Goal: Submit feedback/report problem

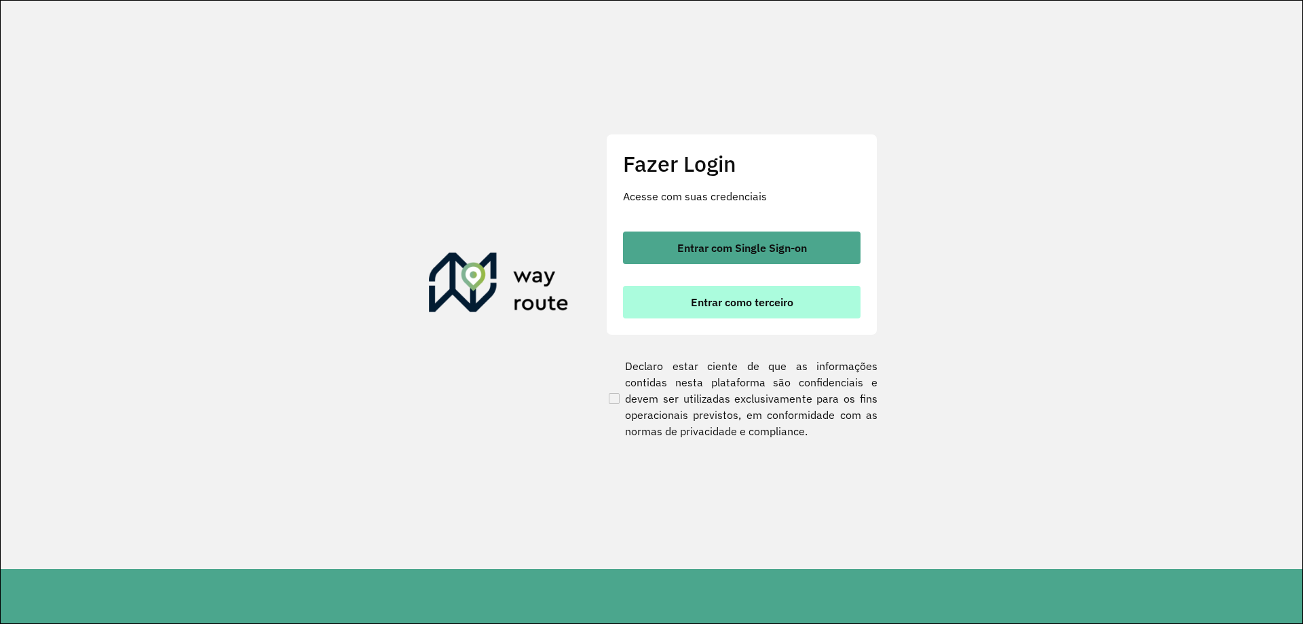
click at [774, 305] on span "Entrar como terceiro" at bounding box center [742, 302] width 102 height 11
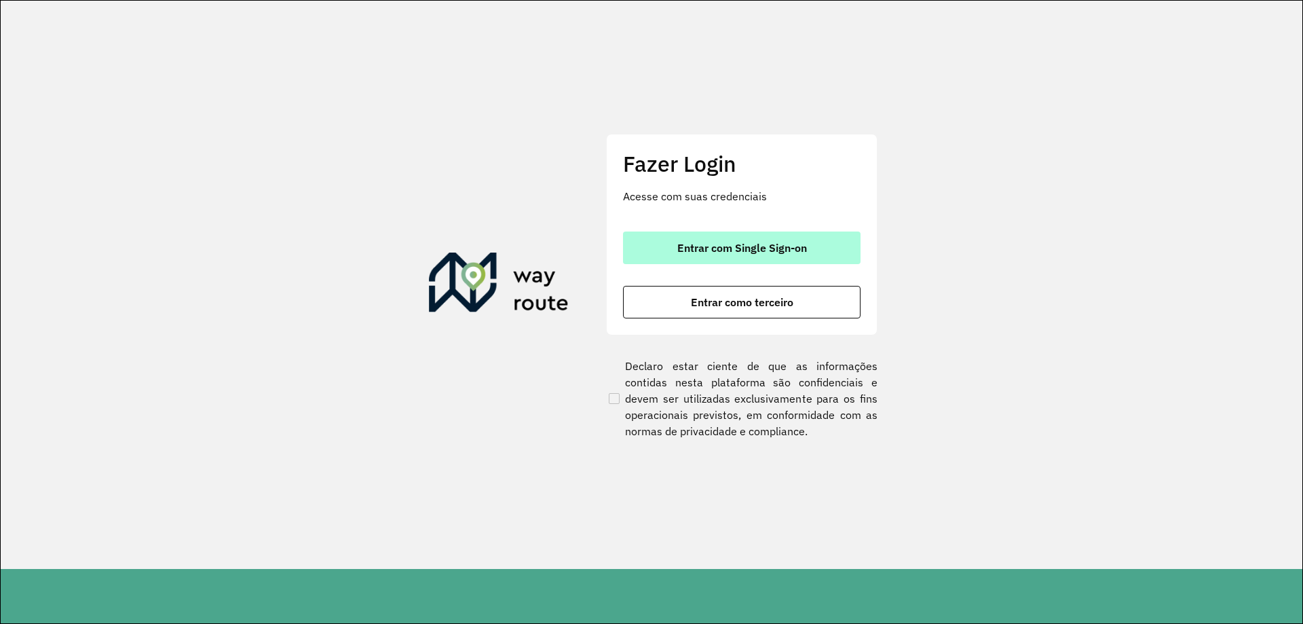
drag, startPoint x: 718, startPoint y: 254, endPoint x: 725, endPoint y: 258, distance: 7.9
click at [718, 255] on button "Entrar com Single Sign-on" at bounding box center [742, 247] width 238 height 33
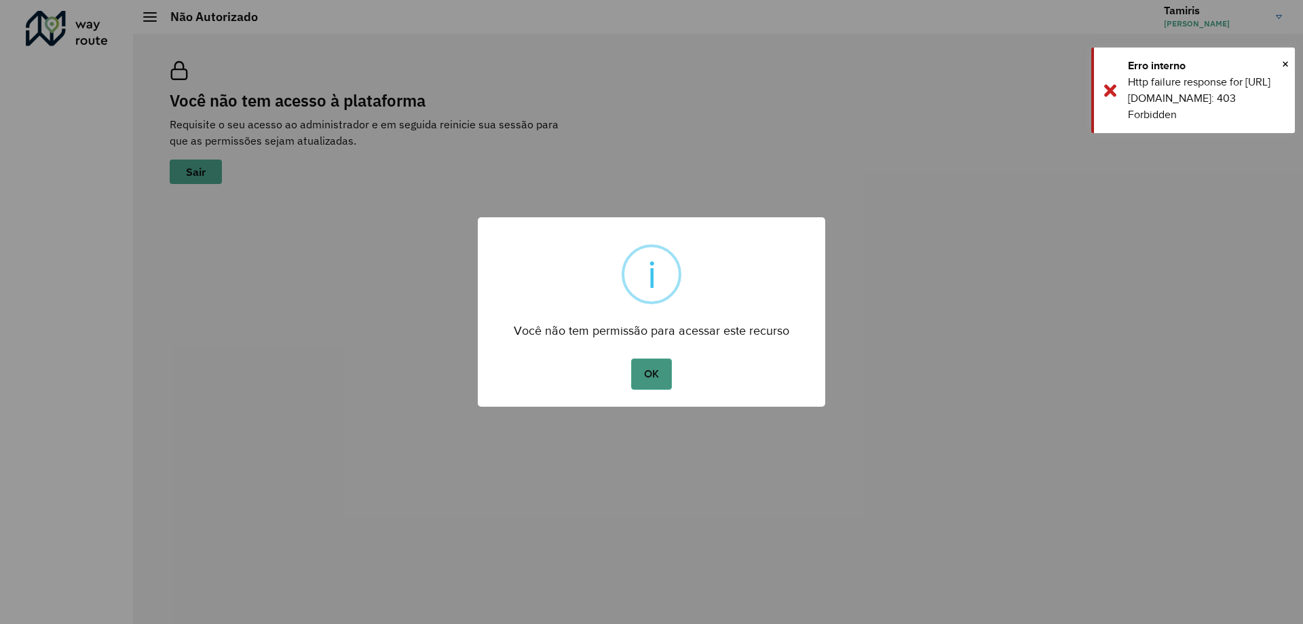
click at [647, 379] on button "OK" at bounding box center [651, 373] width 40 height 31
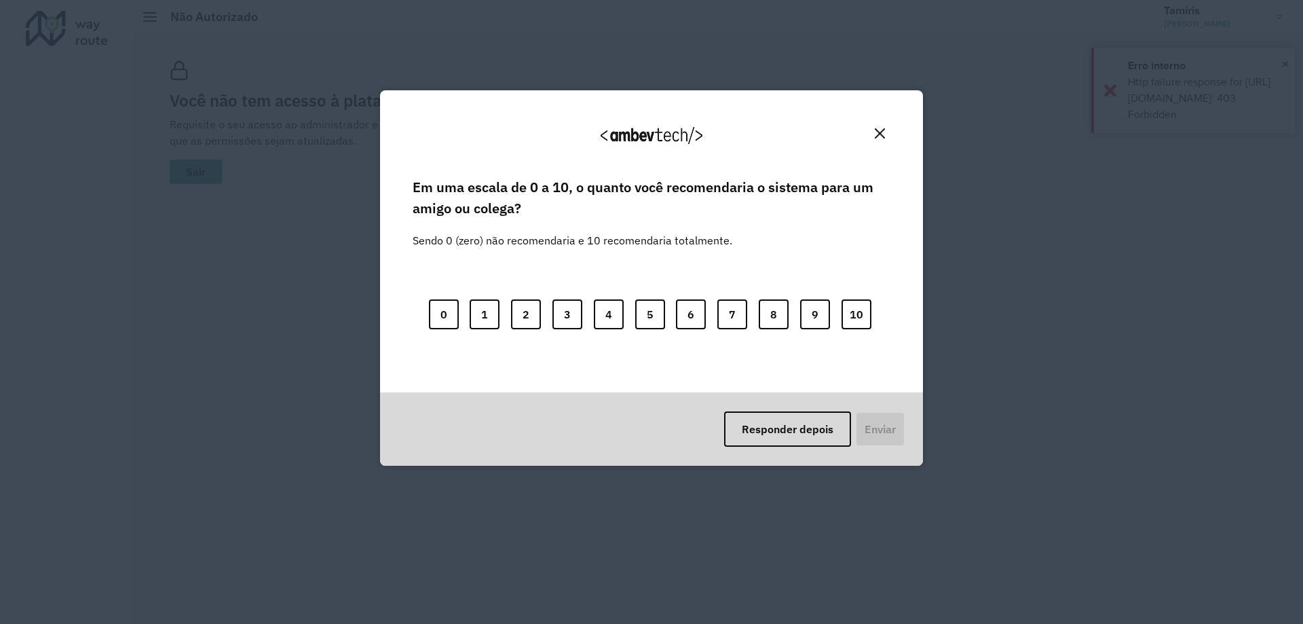
click at [879, 134] on img "Close" at bounding box center [880, 133] width 10 height 10
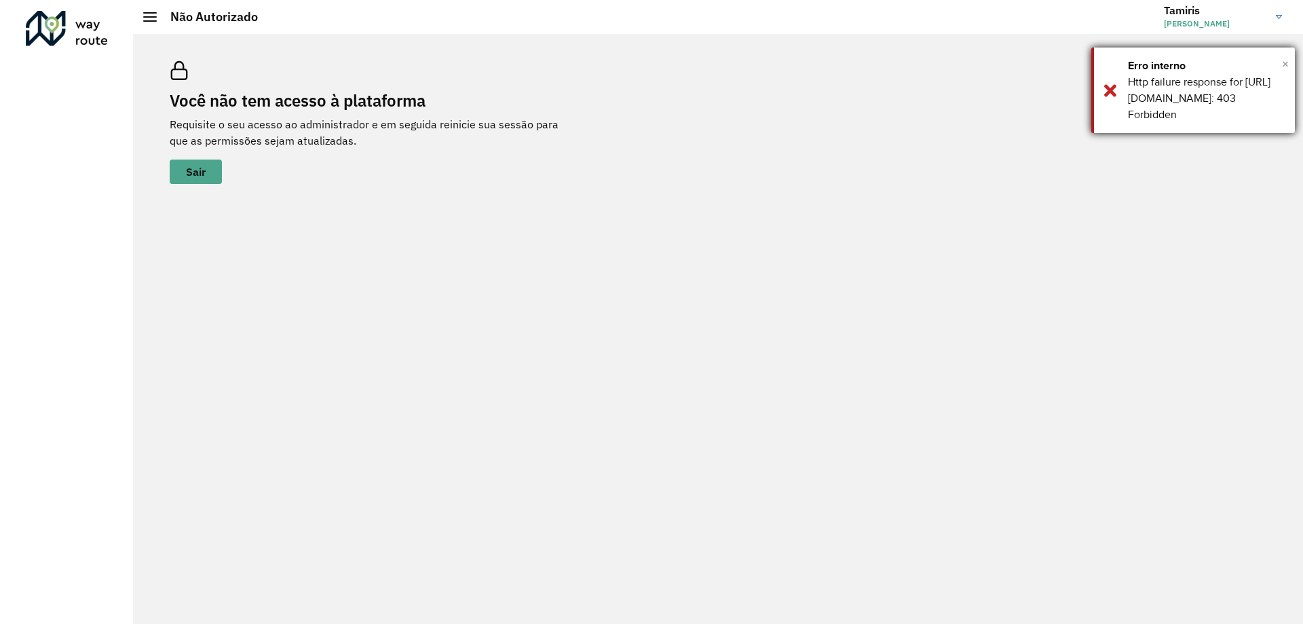
click at [1284, 62] on span "×" at bounding box center [1285, 64] width 7 height 20
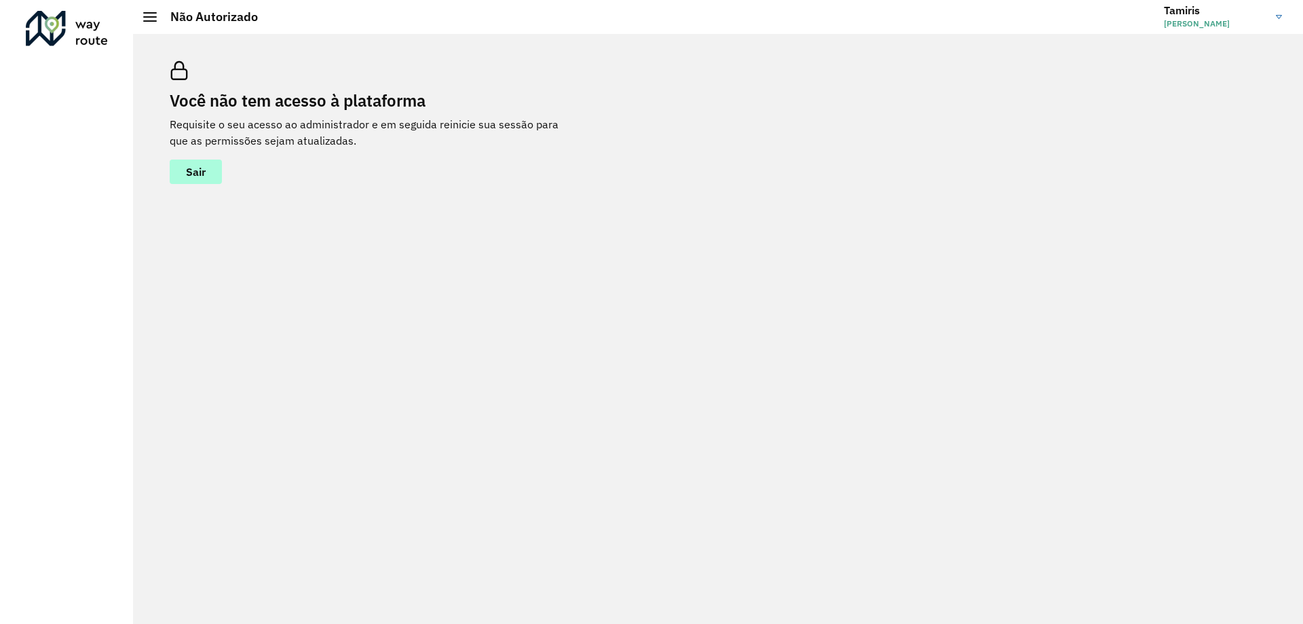
click at [210, 177] on button "Sair" at bounding box center [196, 172] width 52 height 24
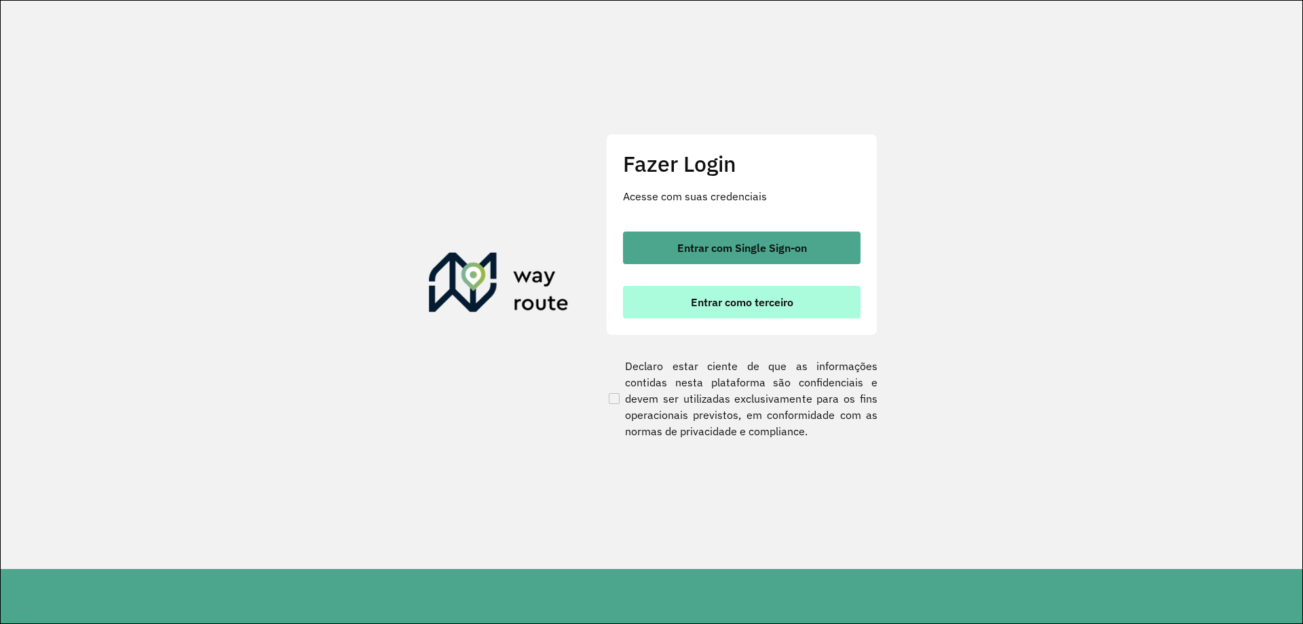
click at [749, 305] on span "Entrar como terceiro" at bounding box center [742, 302] width 102 height 11
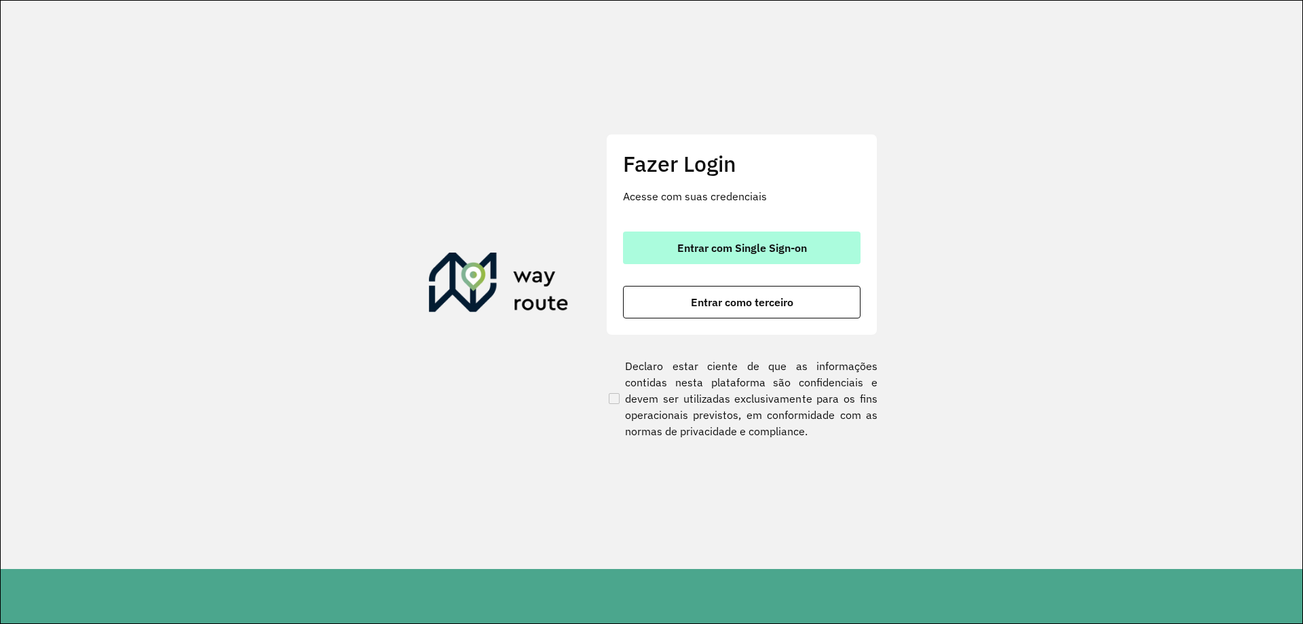
click at [735, 250] on span "Entrar com Single Sign-on" at bounding box center [742, 247] width 130 height 11
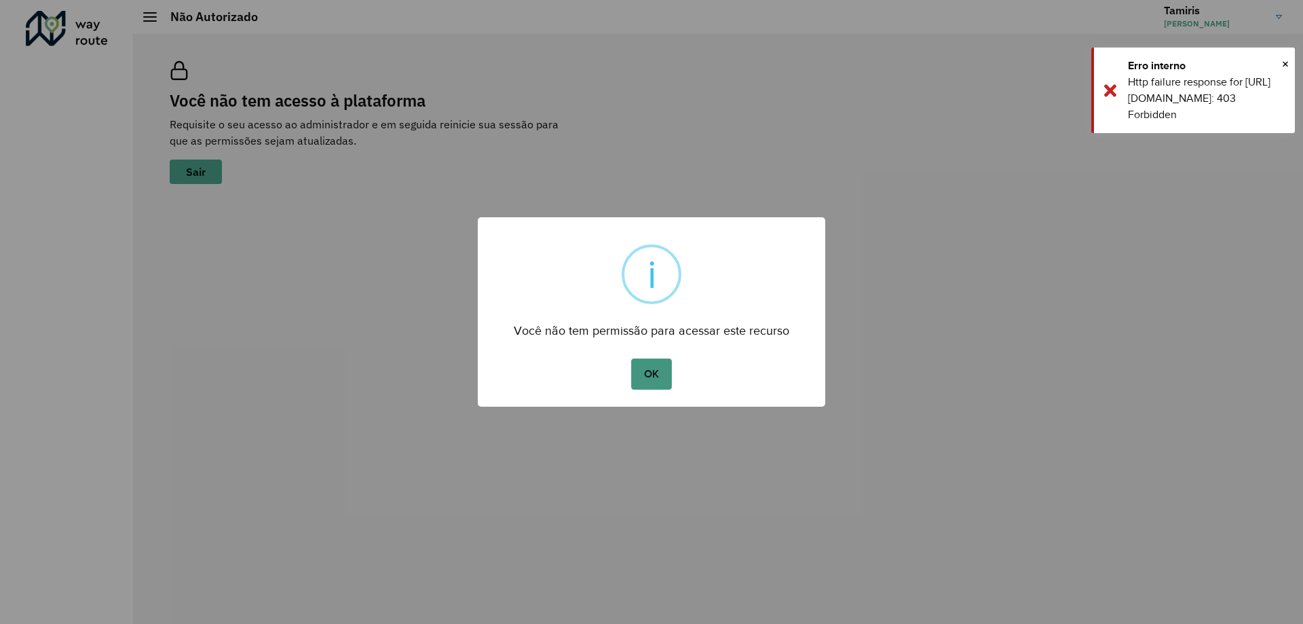
click at [662, 384] on button "OK" at bounding box center [651, 373] width 40 height 31
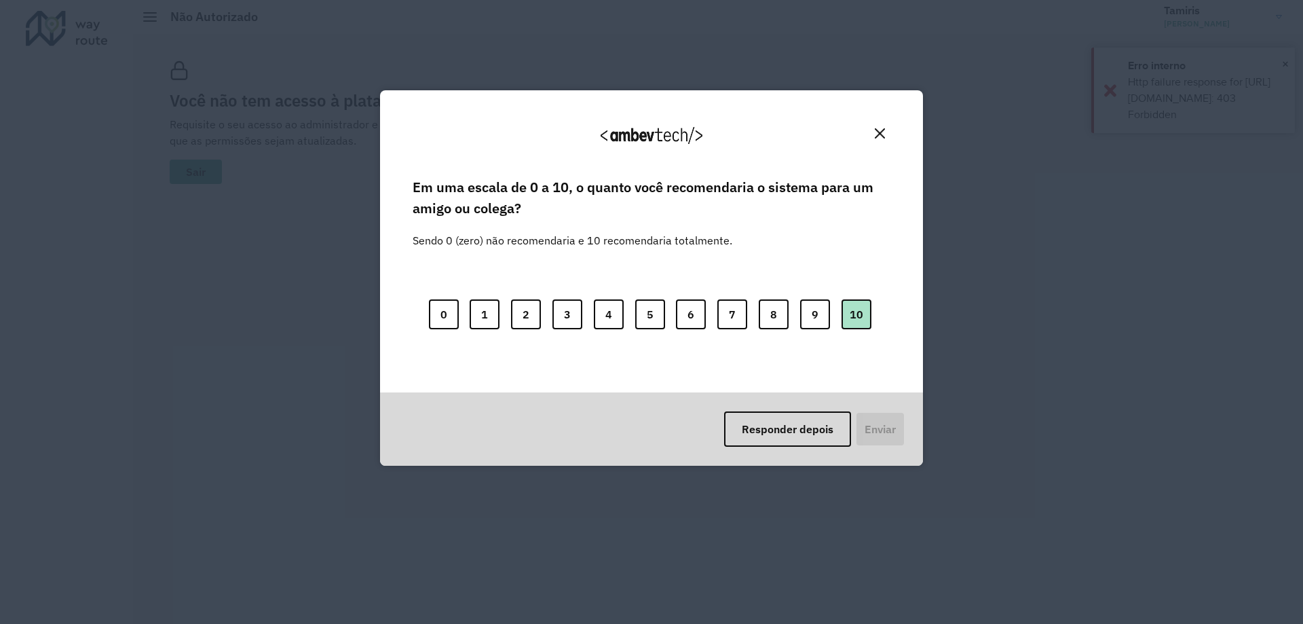
click at [849, 313] on button "10" at bounding box center [857, 314] width 30 height 30
click at [442, 316] on button "0" at bounding box center [444, 314] width 30 height 30
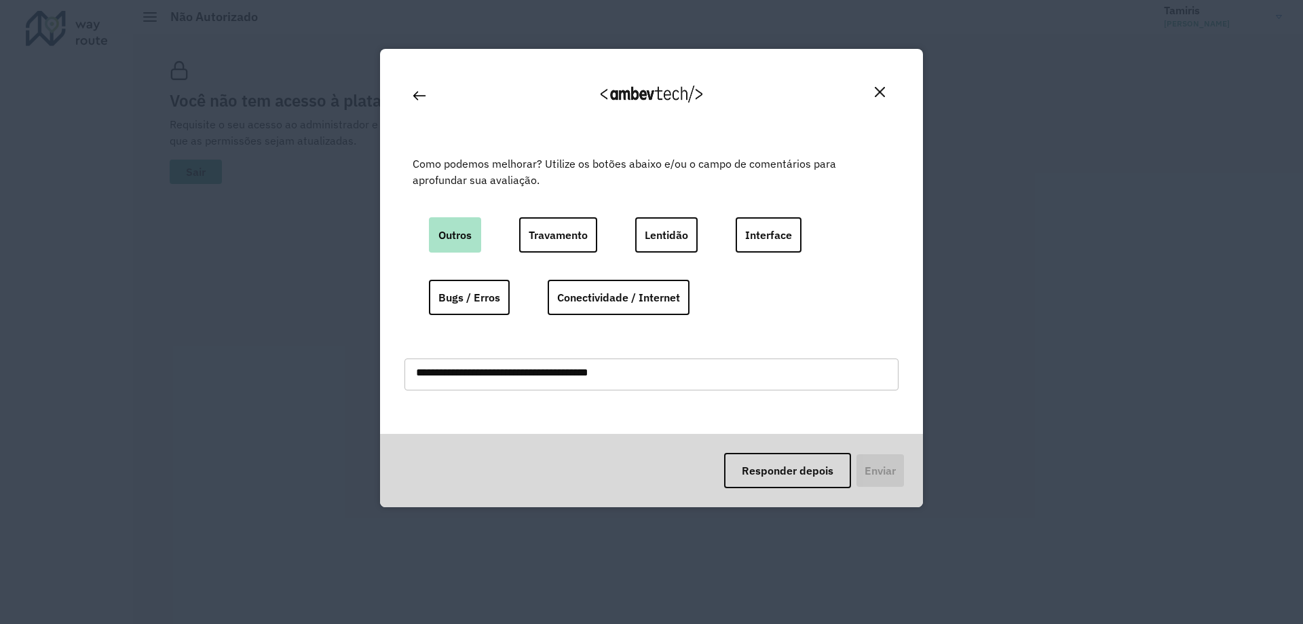
click at [471, 219] on button "Outros" at bounding box center [455, 234] width 52 height 35
click at [584, 377] on textarea at bounding box center [652, 374] width 494 height 32
type textarea "**********"
click at [880, 479] on button "Enviar" at bounding box center [879, 470] width 50 height 35
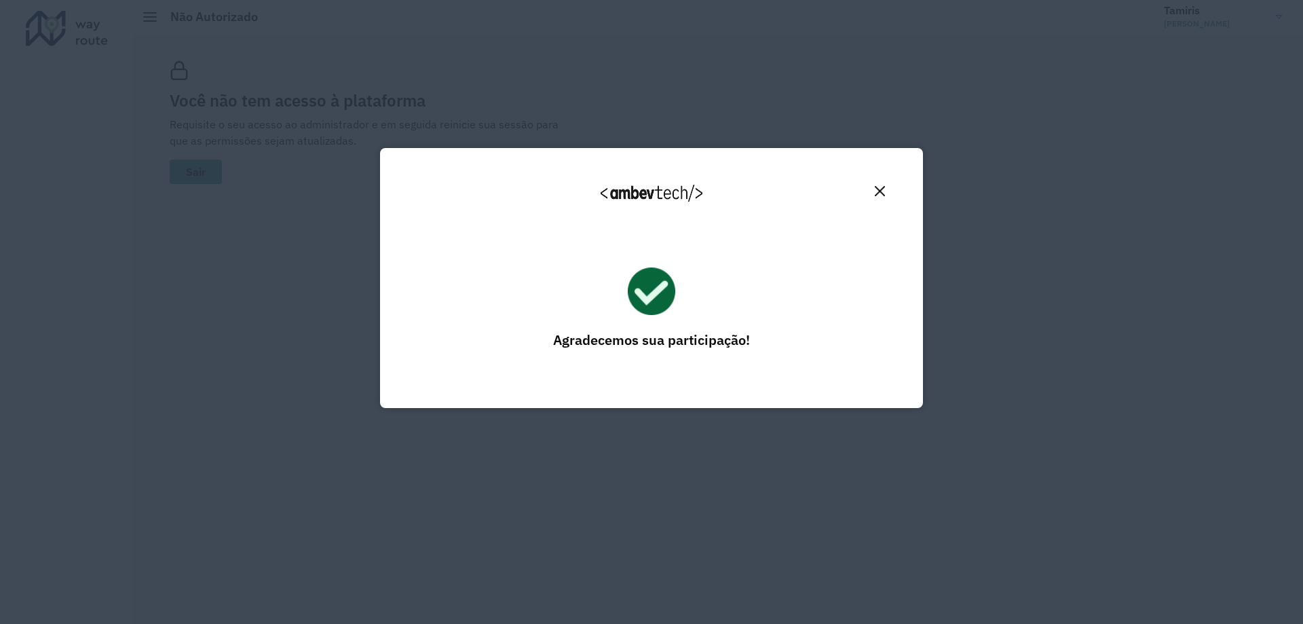
click at [886, 184] on button "Close" at bounding box center [880, 191] width 21 height 21
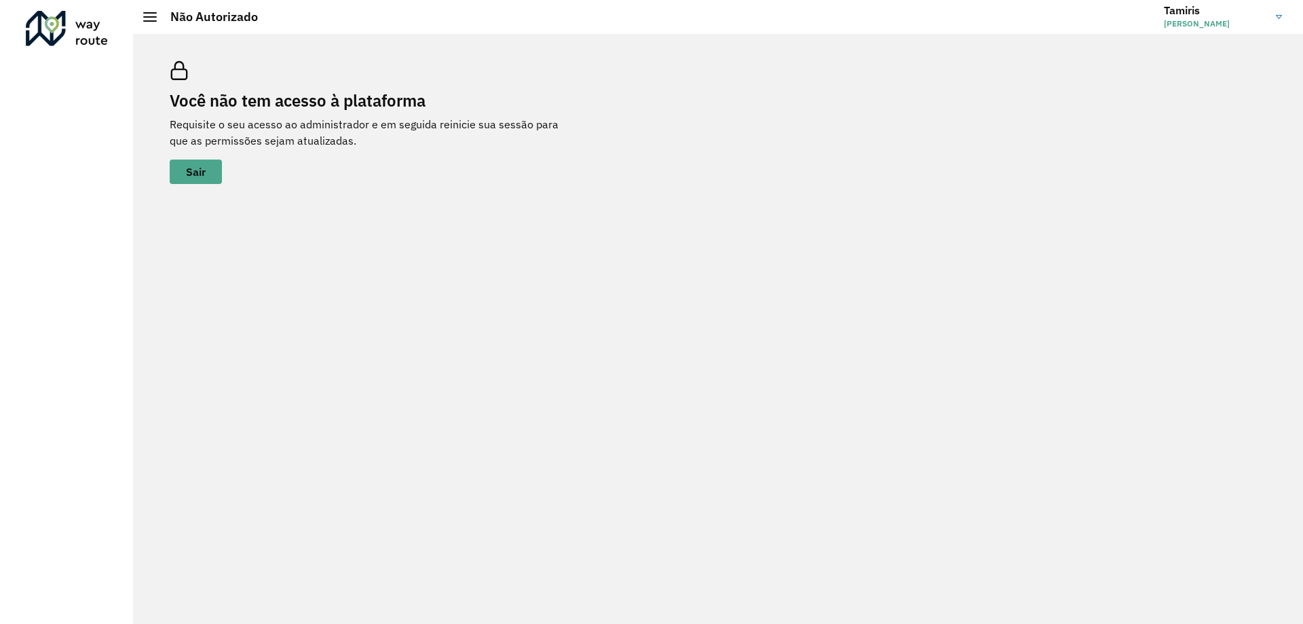
click at [157, 16] on h2 "Não Autorizado" at bounding box center [207, 17] width 101 height 15
click at [80, 34] on div at bounding box center [67, 28] width 82 height 35
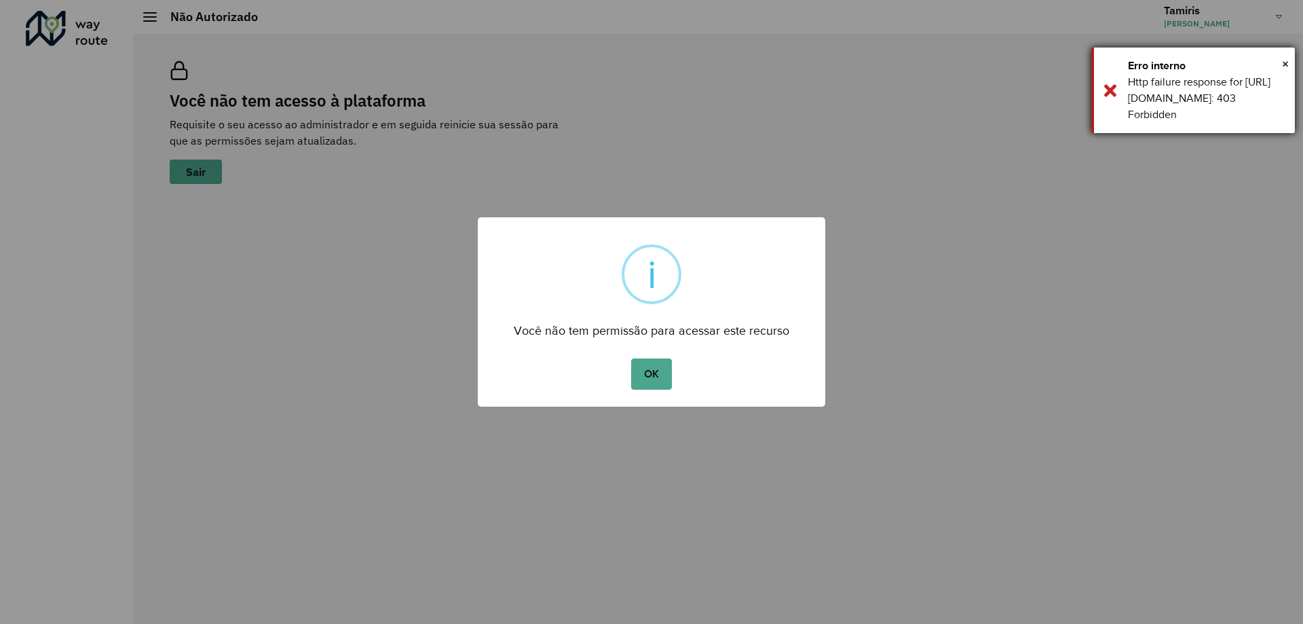
click at [1292, 63] on div "× Erro interno Http failure response for [URL][DOMAIN_NAME]: 403 Forbidden" at bounding box center [1194, 91] width 204 height 86
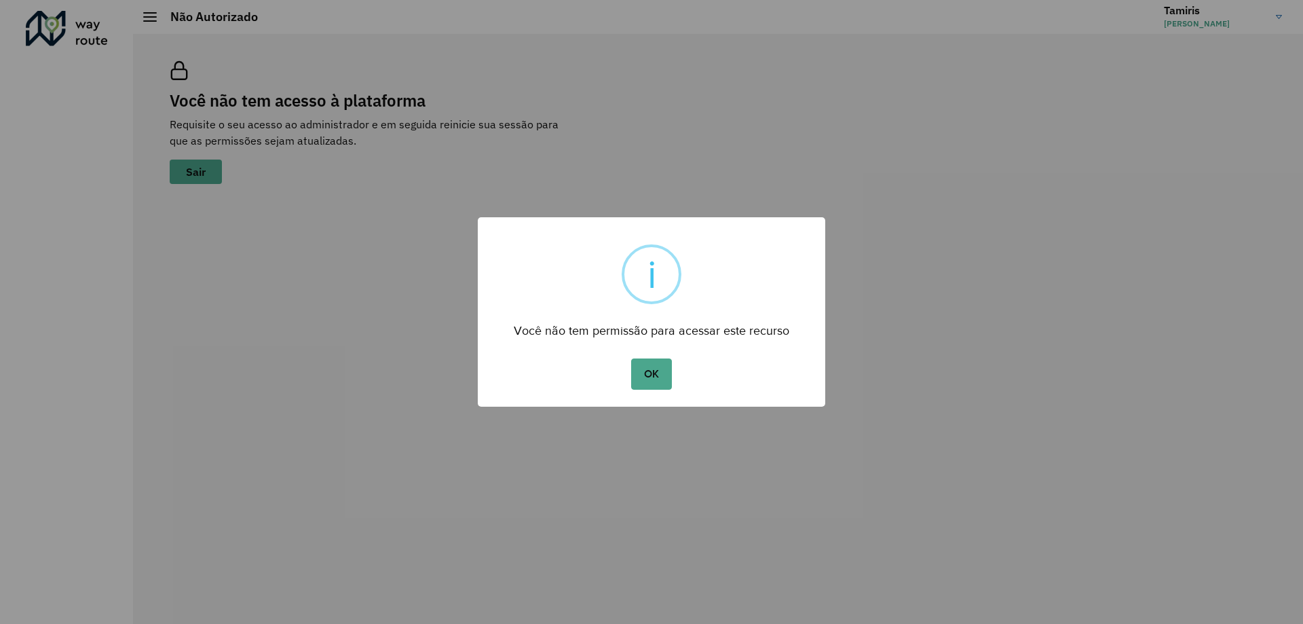
click at [653, 377] on button "OK" at bounding box center [651, 373] width 40 height 31
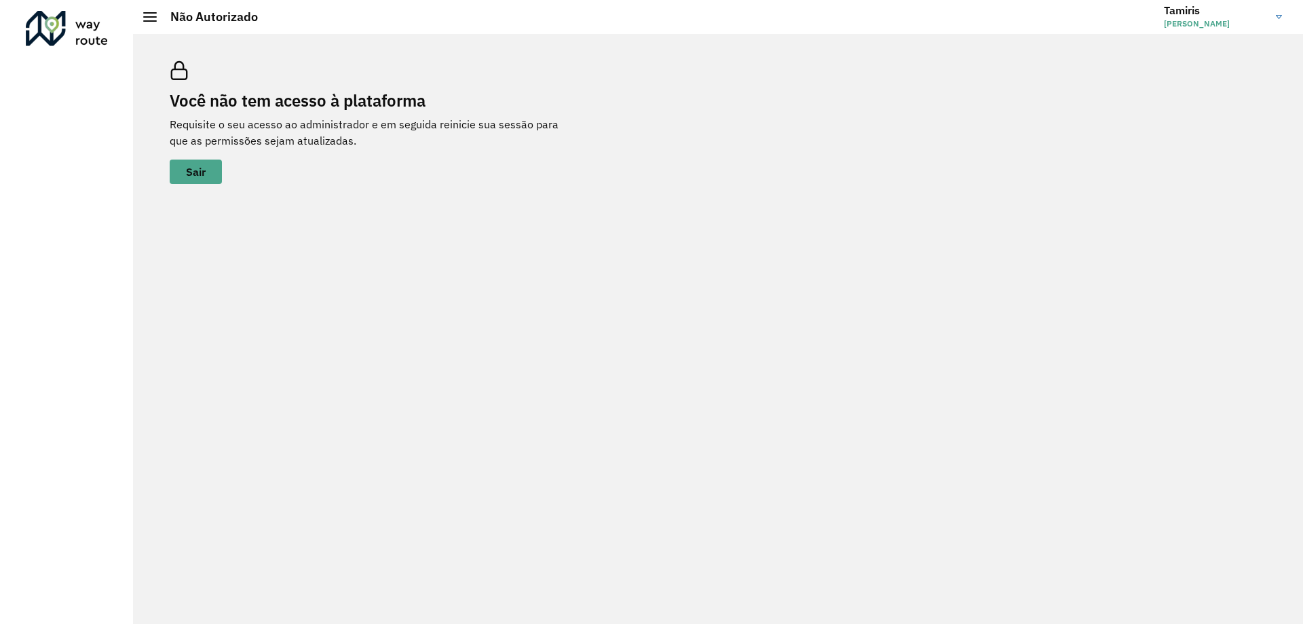
click at [1277, 16] on img at bounding box center [1279, 17] width 6 height 4
click at [1228, 70] on link "Encerrar sessão" at bounding box center [1225, 67] width 119 height 41
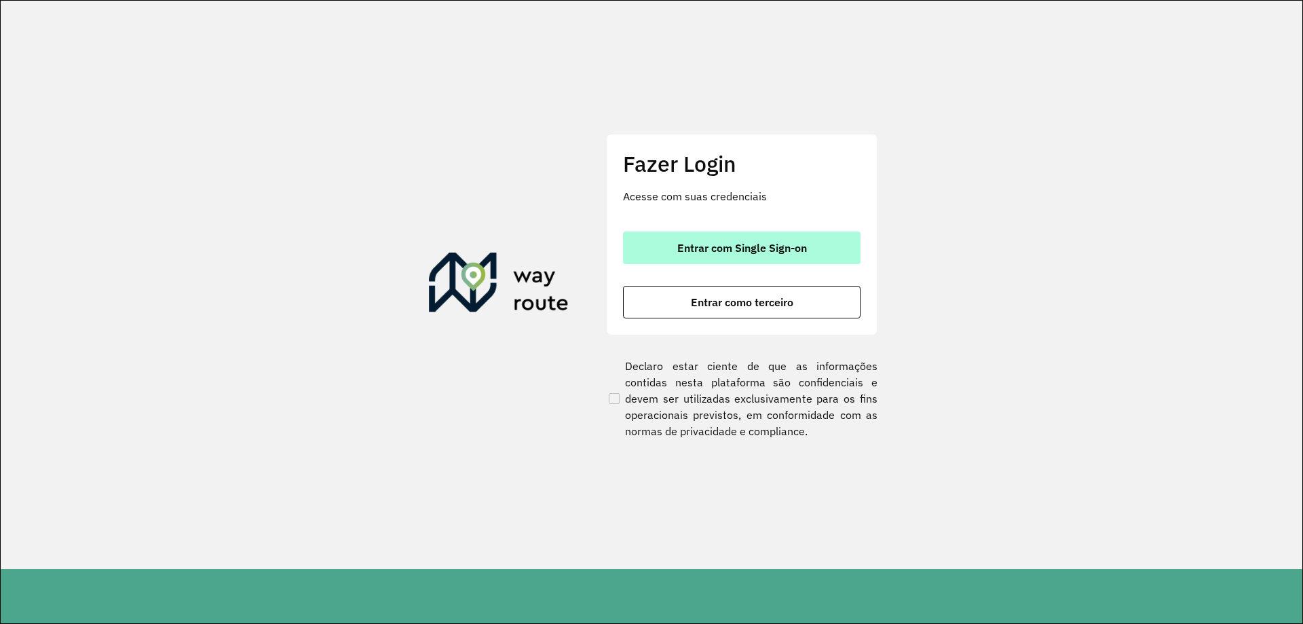
click at [792, 244] on span "Entrar com Single Sign-on" at bounding box center [742, 247] width 130 height 11
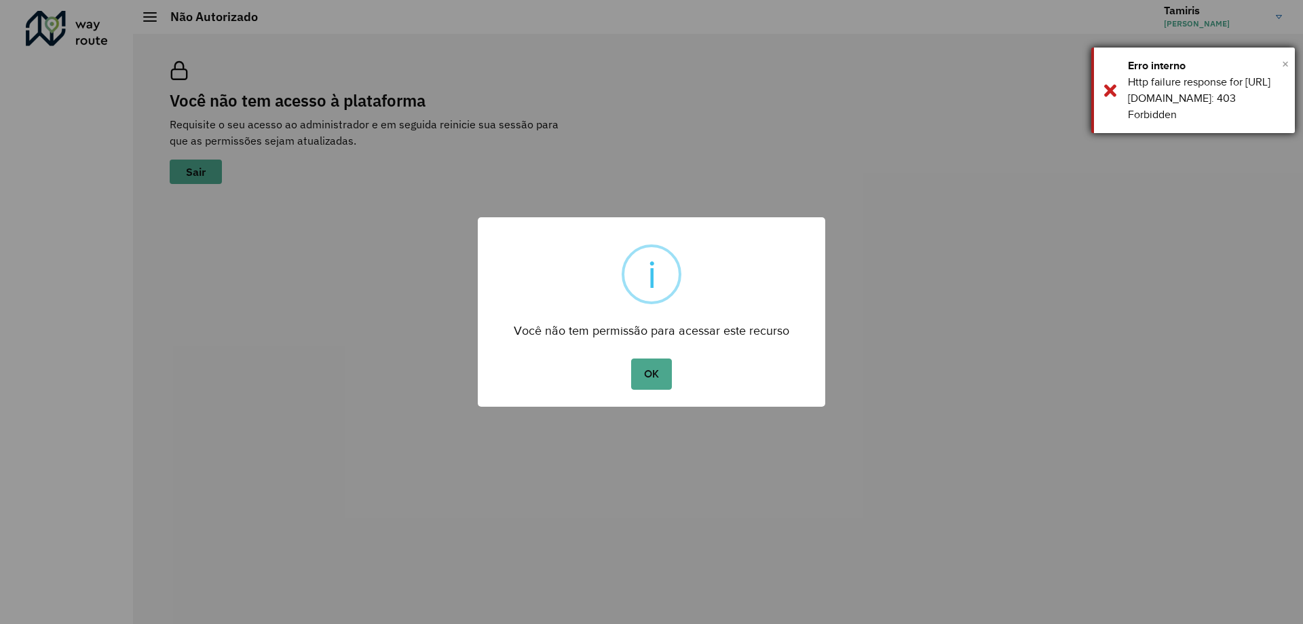
click at [1288, 67] on span "×" at bounding box center [1285, 64] width 7 height 20
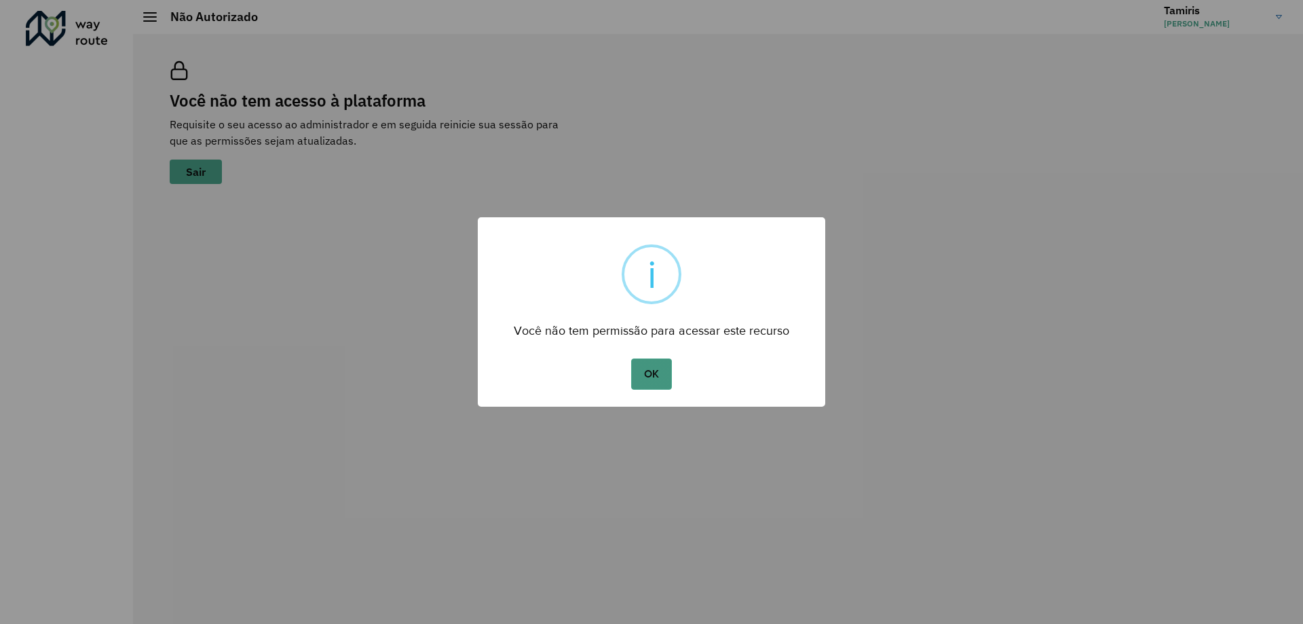
click at [638, 362] on button "OK" at bounding box center [651, 373] width 40 height 31
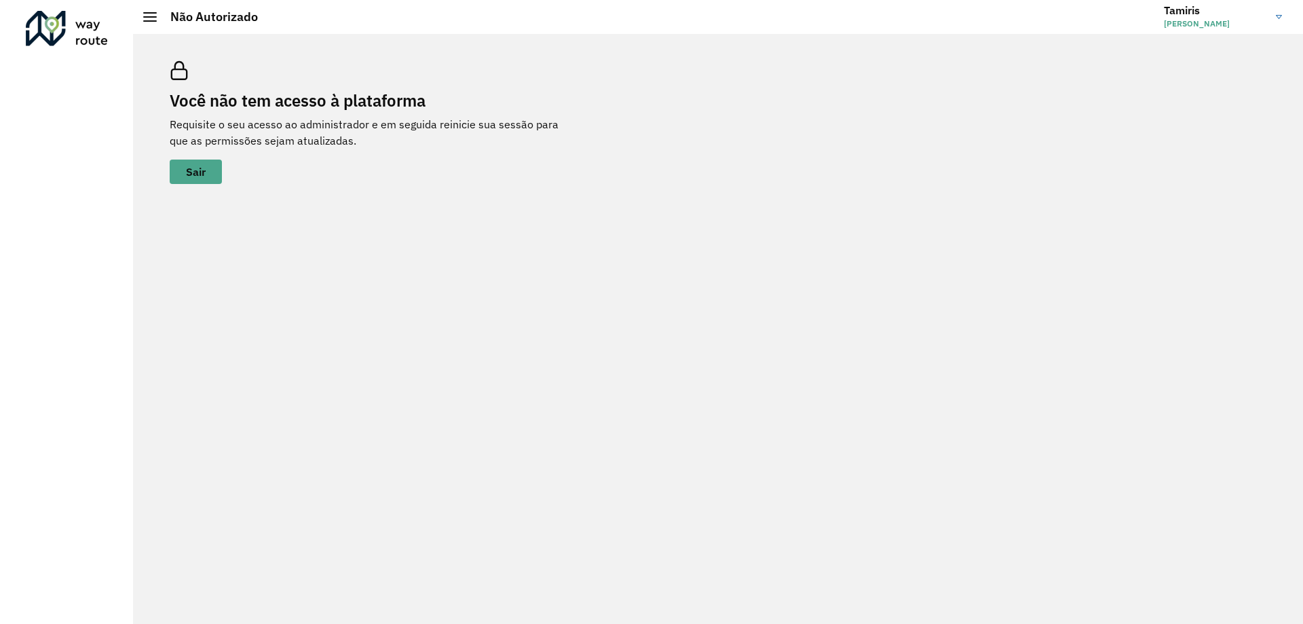
click at [1277, 12] on link "[PERSON_NAME]" at bounding box center [1228, 16] width 128 height 35
click at [1205, 71] on link "Encerrar sessão" at bounding box center [1225, 67] width 119 height 41
